Goal: Obtain resource: Obtain resource

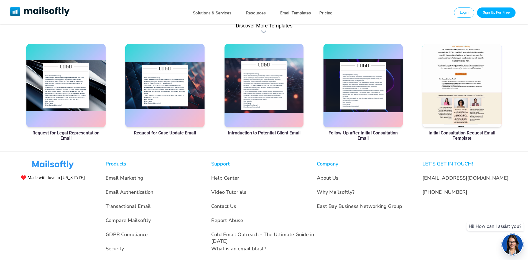
scroll to position [385, 0]
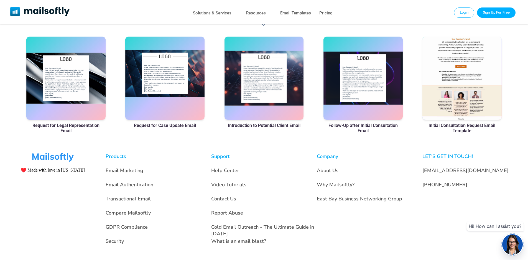
click at [163, 83] on div at bounding box center [164, 78] width 79 height 83
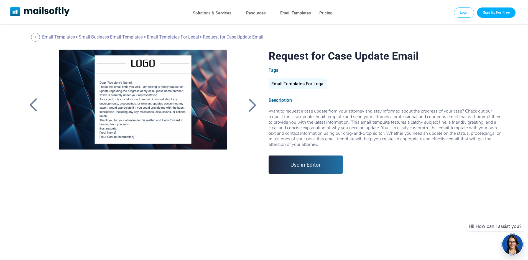
click at [314, 169] on link "Use in Editor" at bounding box center [305, 164] width 75 height 18
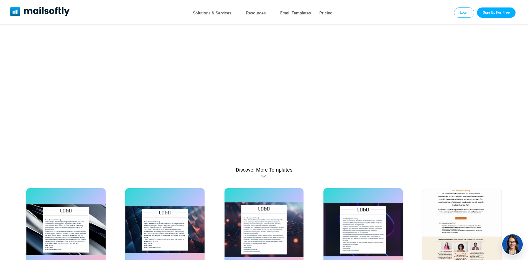
scroll to position [248, 0]
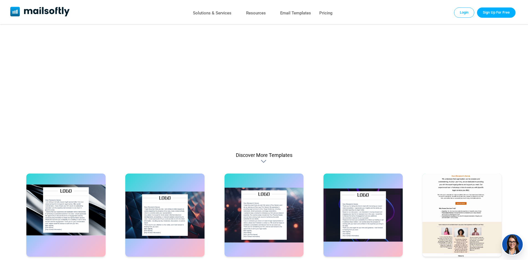
click at [60, 207] on div at bounding box center [65, 214] width 79 height 83
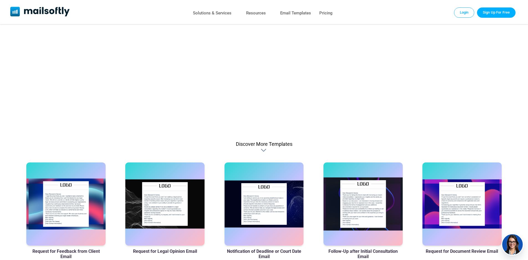
scroll to position [270, 0]
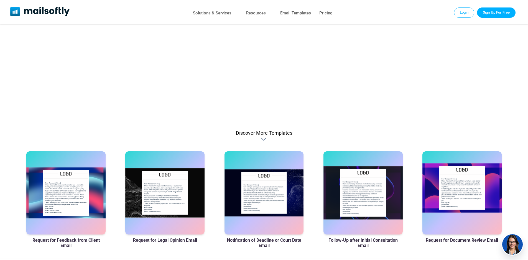
click at [454, 187] on div at bounding box center [461, 192] width 79 height 83
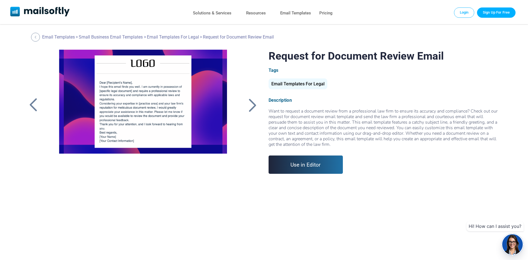
click at [255, 106] on div at bounding box center [253, 105] width 14 height 14
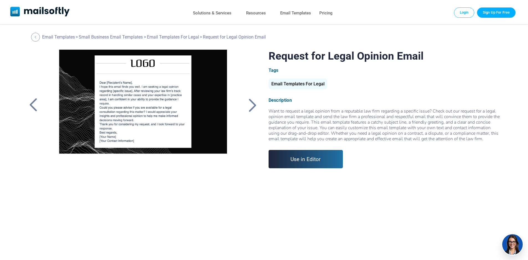
click at [254, 105] on div at bounding box center [253, 105] width 14 height 14
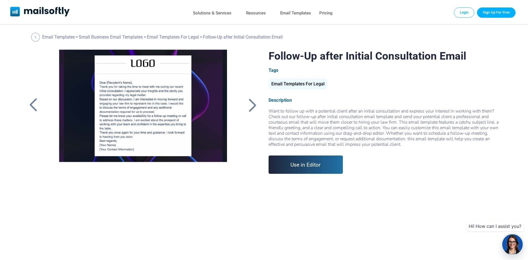
click at [253, 107] on div at bounding box center [253, 105] width 14 height 14
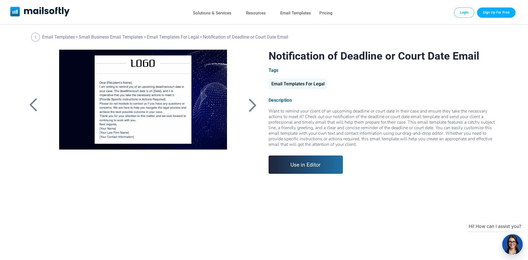
click at [253, 107] on div at bounding box center [253, 105] width 14 height 14
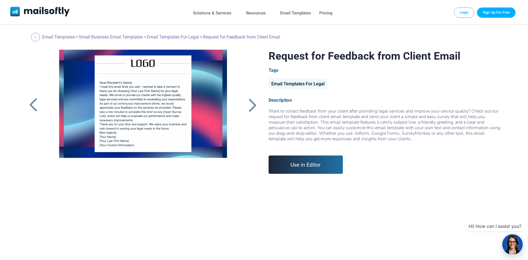
click at [253, 107] on div at bounding box center [253, 105] width 14 height 14
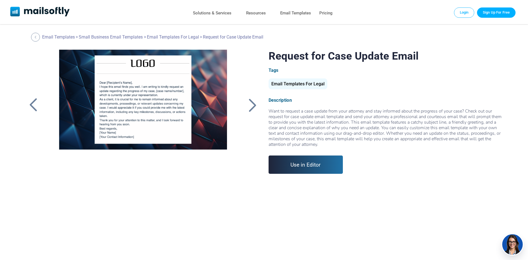
click at [257, 106] on div at bounding box center [253, 105] width 14 height 14
